Goal: Entertainment & Leisure: Consume media (video, audio)

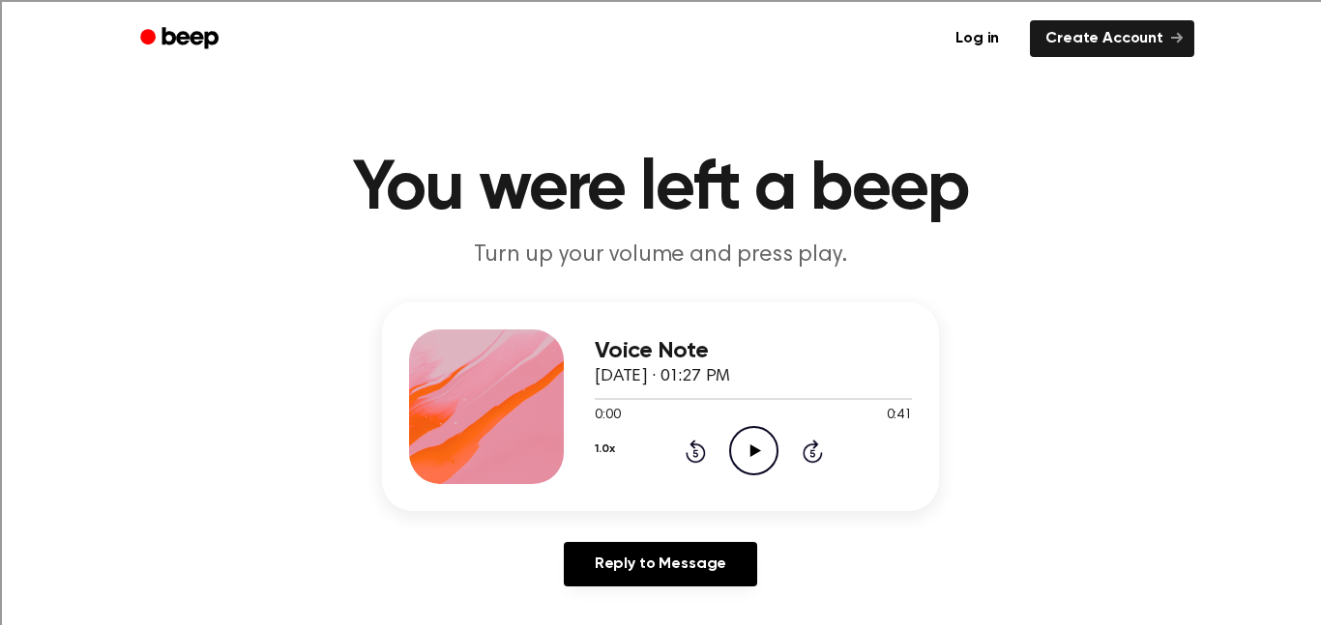
click at [741, 474] on icon "Play Audio" at bounding box center [753, 450] width 49 height 49
click at [731, 467] on icon "Play Audio" at bounding box center [753, 450] width 49 height 49
click at [746, 458] on icon "Pause Audio" at bounding box center [753, 450] width 49 height 49
click at [754, 451] on icon at bounding box center [754, 451] width 11 height 13
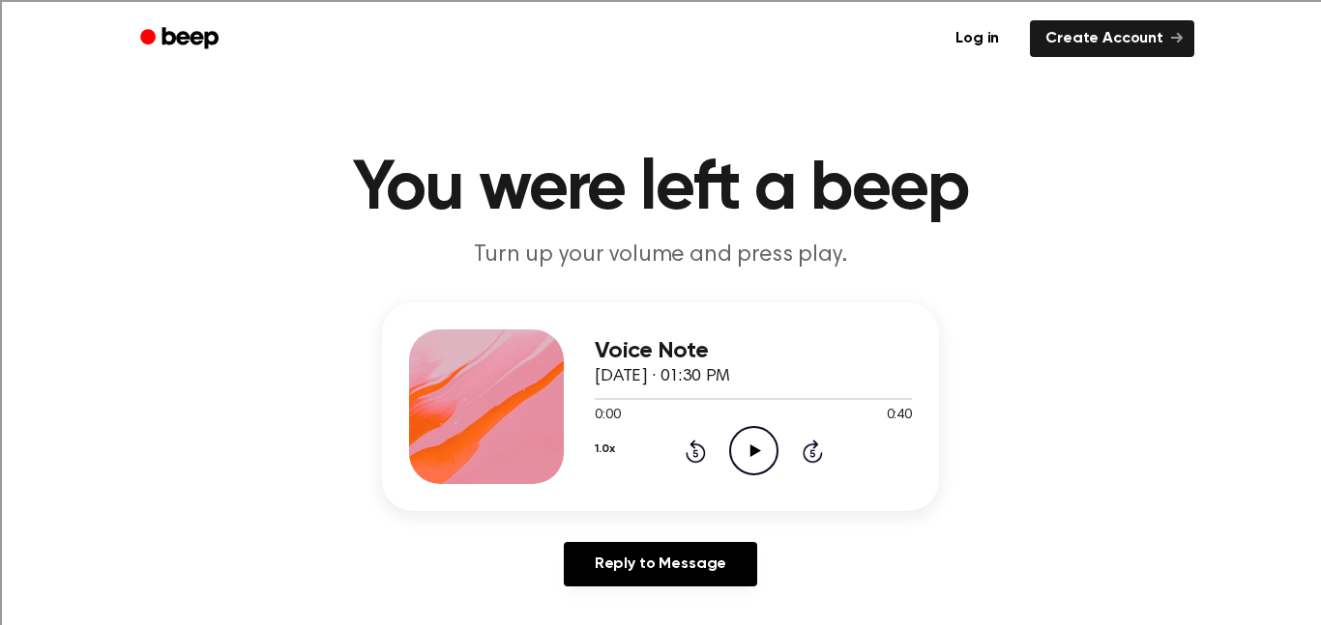
click at [742, 455] on icon "Play Audio" at bounding box center [753, 450] width 49 height 49
click at [735, 424] on div "0:00 0:25" at bounding box center [753, 416] width 317 height 20
click at [743, 447] on icon "Play Audio" at bounding box center [753, 450] width 49 height 49
click at [737, 426] on icon "Play Audio" at bounding box center [753, 450] width 49 height 49
click at [742, 434] on icon "Pause Audio" at bounding box center [753, 450] width 49 height 49
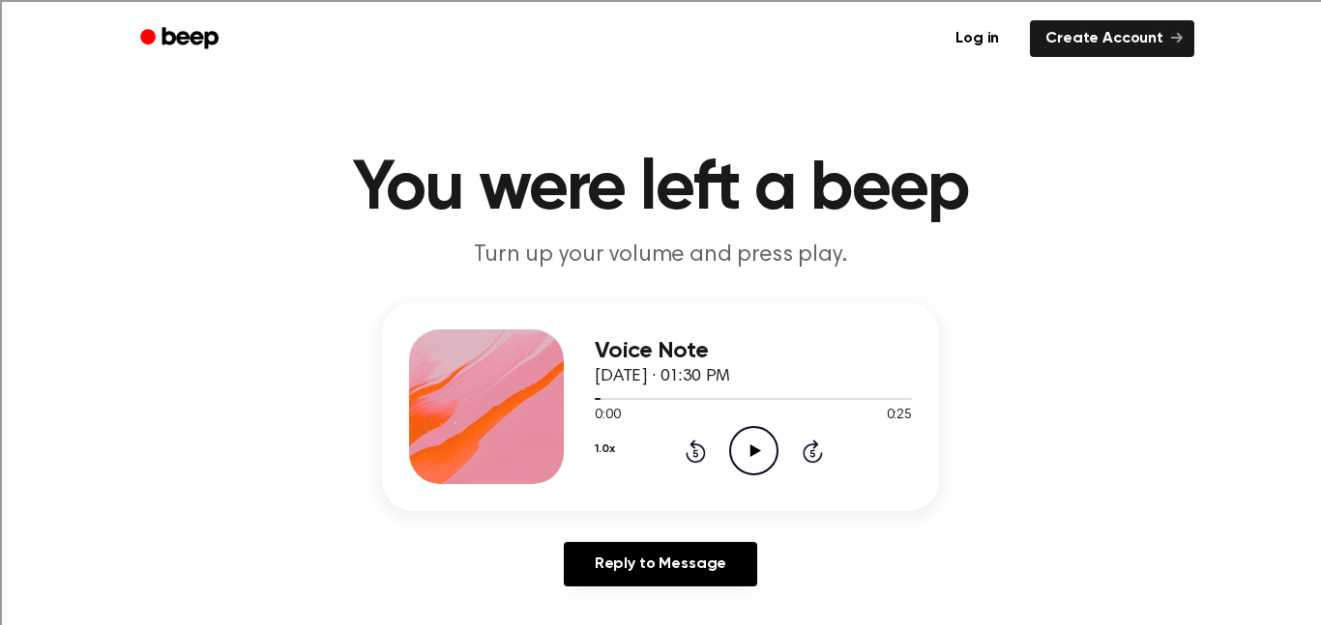
click at [752, 462] on icon "Play Audio" at bounding box center [753, 450] width 49 height 49
click at [752, 463] on icon "Play Audio" at bounding box center [753, 450] width 49 height 49
click at [749, 441] on icon "Play Audio" at bounding box center [753, 450] width 49 height 49
